Goal: Task Accomplishment & Management: Use online tool/utility

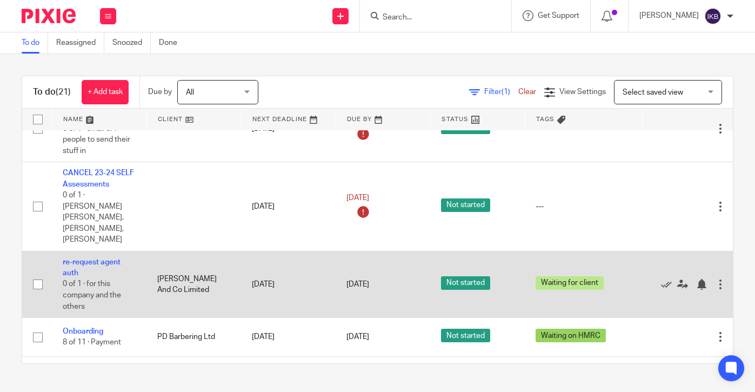
scroll to position [364, 0]
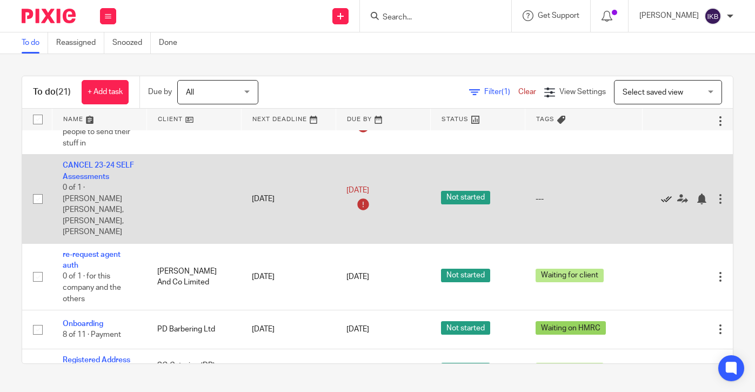
click at [665, 194] on icon at bounding box center [666, 199] width 11 height 11
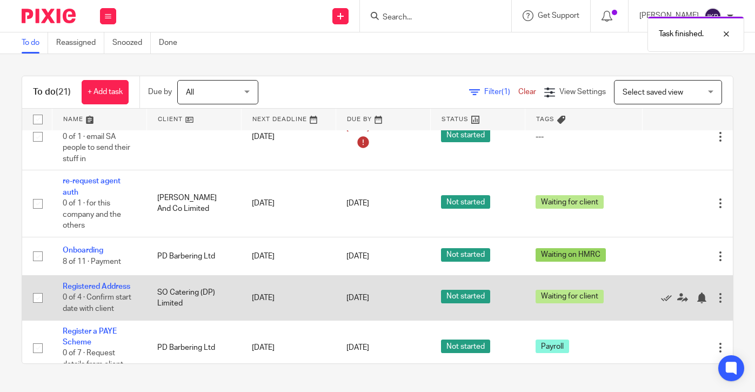
scroll to position [337, 0]
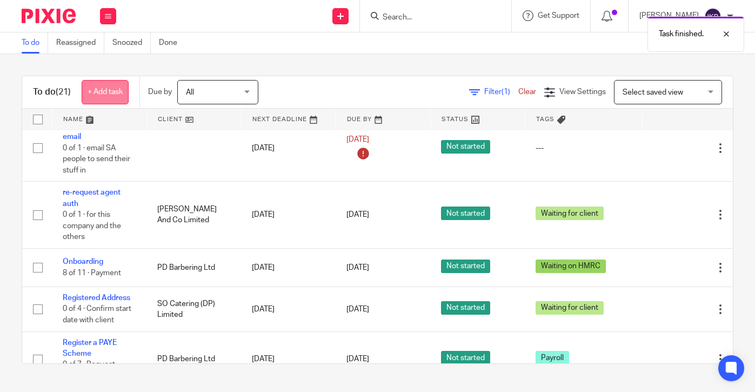
click at [105, 92] on link "+ Add task" at bounding box center [105, 92] width 47 height 24
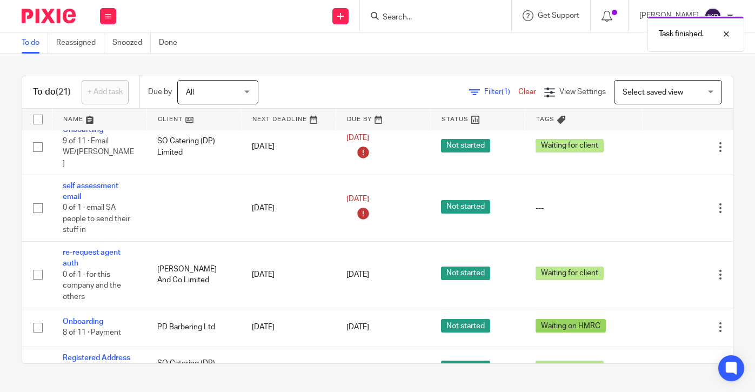
scroll to position [0, 0]
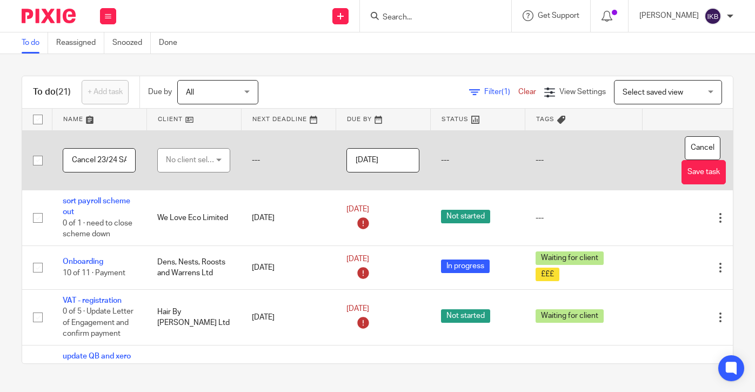
type input "Cancel 23/24 SA, waiting for agent auth"
click at [198, 162] on div "No client selected" at bounding box center [191, 160] width 51 height 23
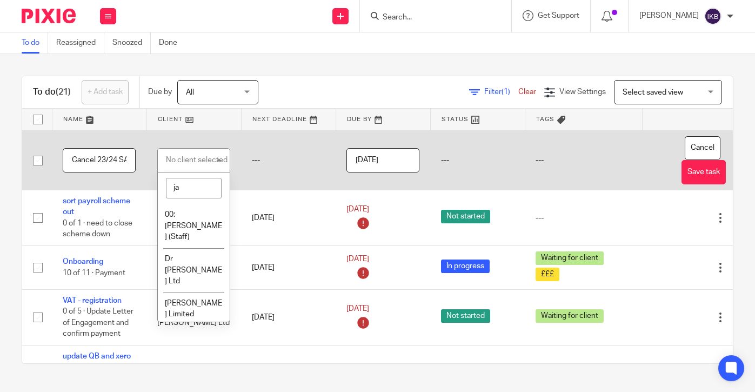
type input "j"
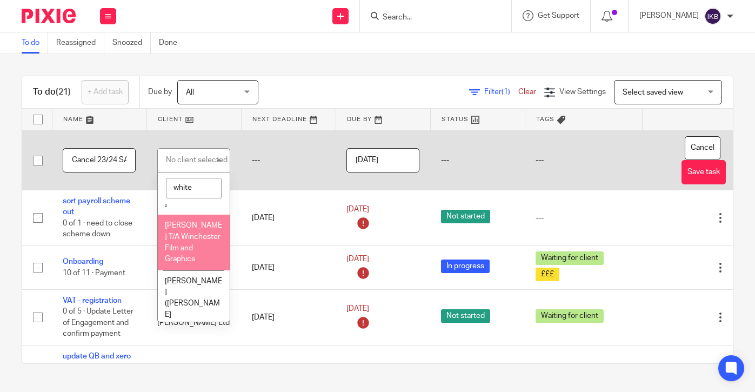
scroll to position [26, 0]
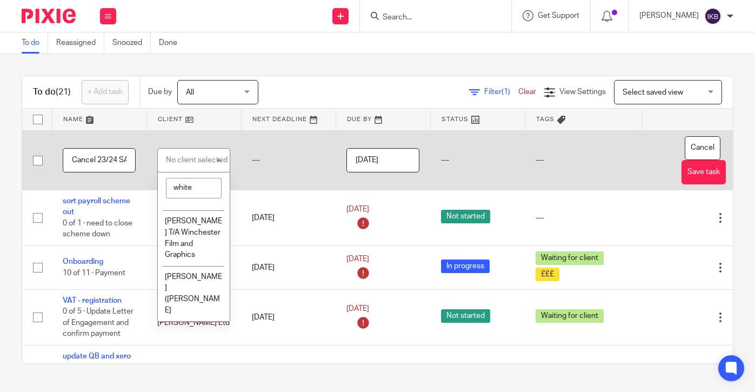
type input "white"
click at [188, 321] on li "[PERSON_NAME]" at bounding box center [194, 337] width 72 height 33
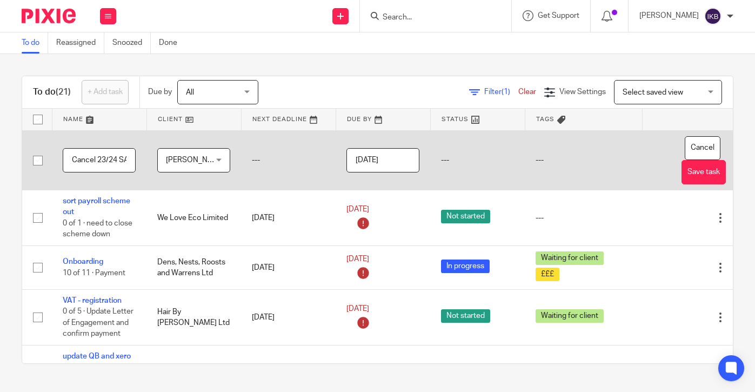
click at [208, 155] on span "[PERSON_NAME]" at bounding box center [191, 160] width 51 height 23
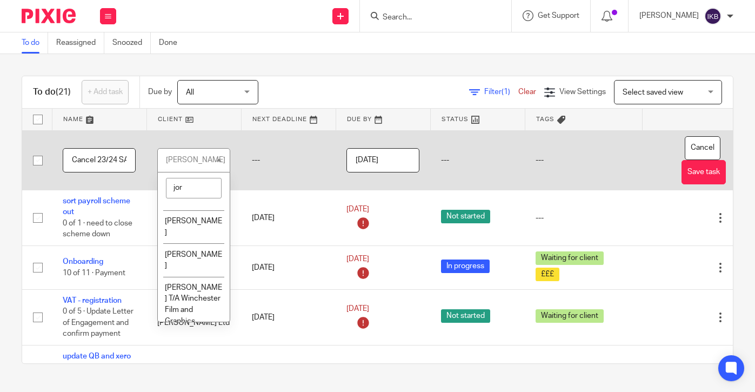
scroll to position [0, 0]
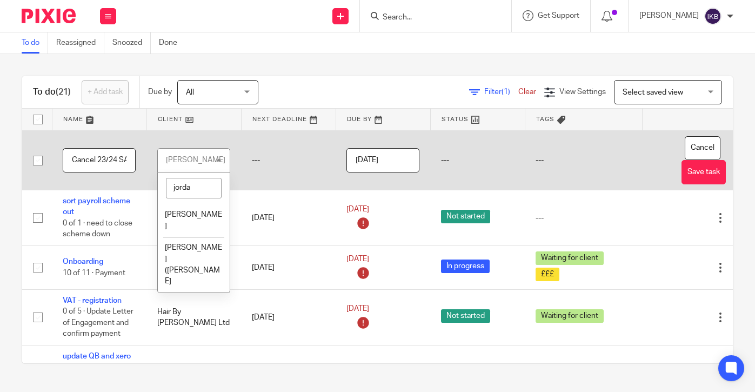
type input "jordan"
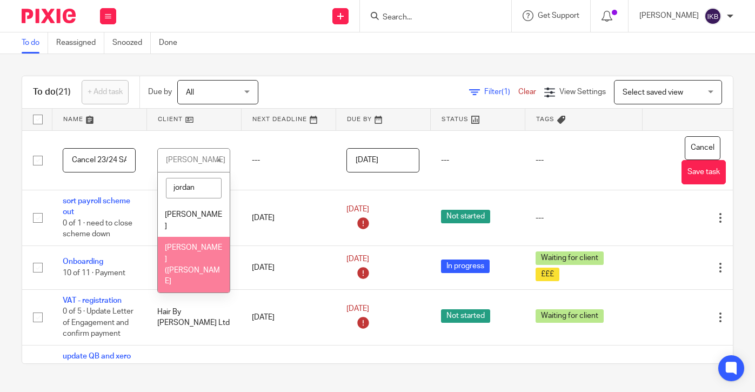
click at [202, 249] on li "[PERSON_NAME] ([PERSON_NAME]" at bounding box center [194, 264] width 72 height 55
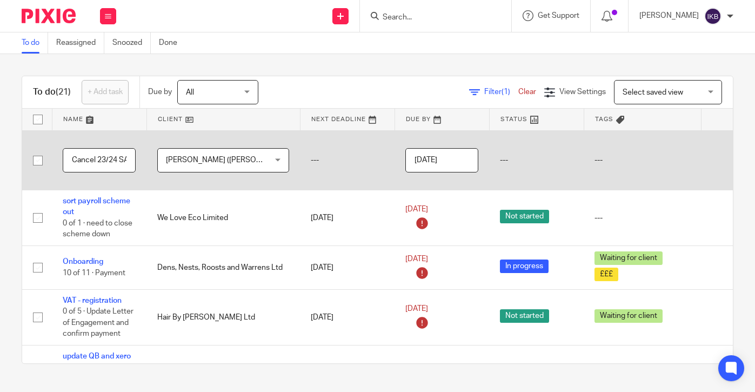
click at [406, 159] on input "[DATE]" at bounding box center [442, 160] width 73 height 24
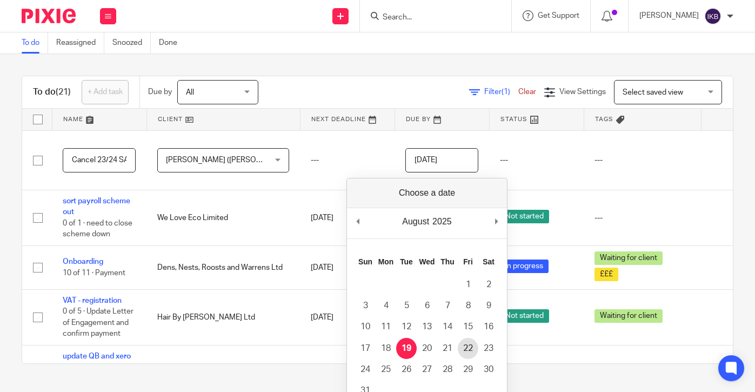
type input "[DATE]"
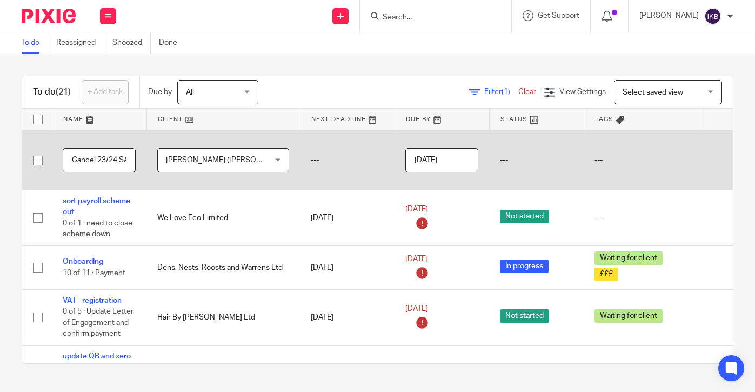
click at [741, 174] on button "Save task" at bounding box center [763, 172] width 44 height 24
